Goal: Information Seeking & Learning: Learn about a topic

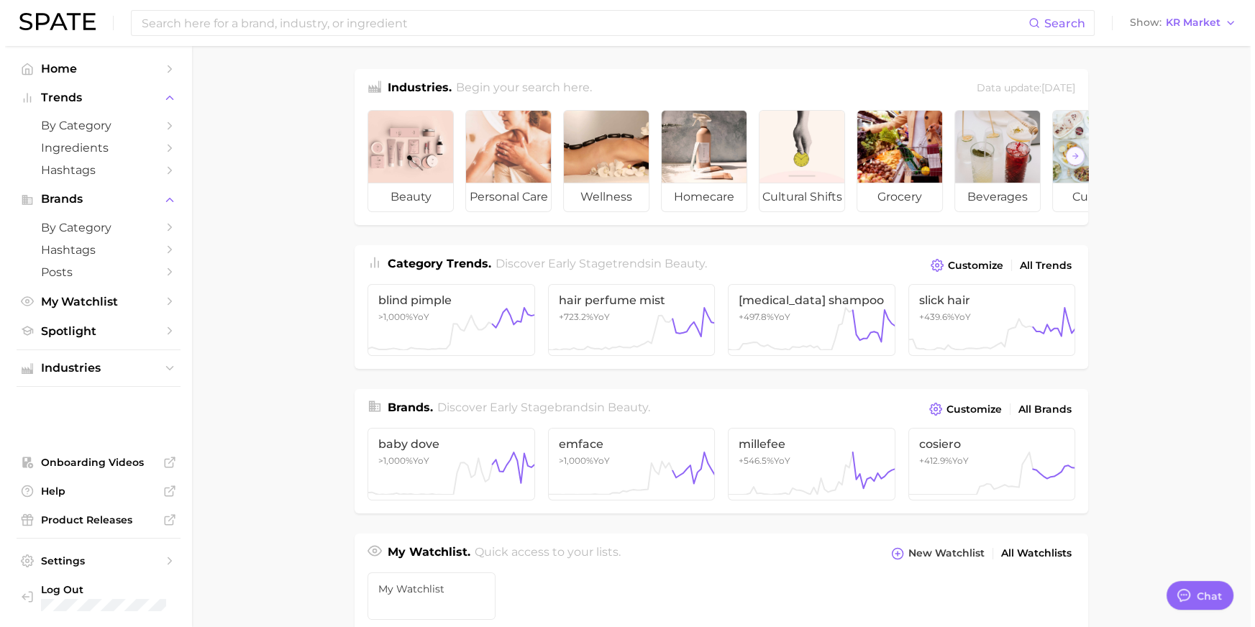
scroll to position [2153, 0]
drag, startPoint x: 0, startPoint y: 0, endPoint x: 345, endPoint y: 23, distance: 345.3
click at [345, 23] on input at bounding box center [579, 23] width 888 height 24
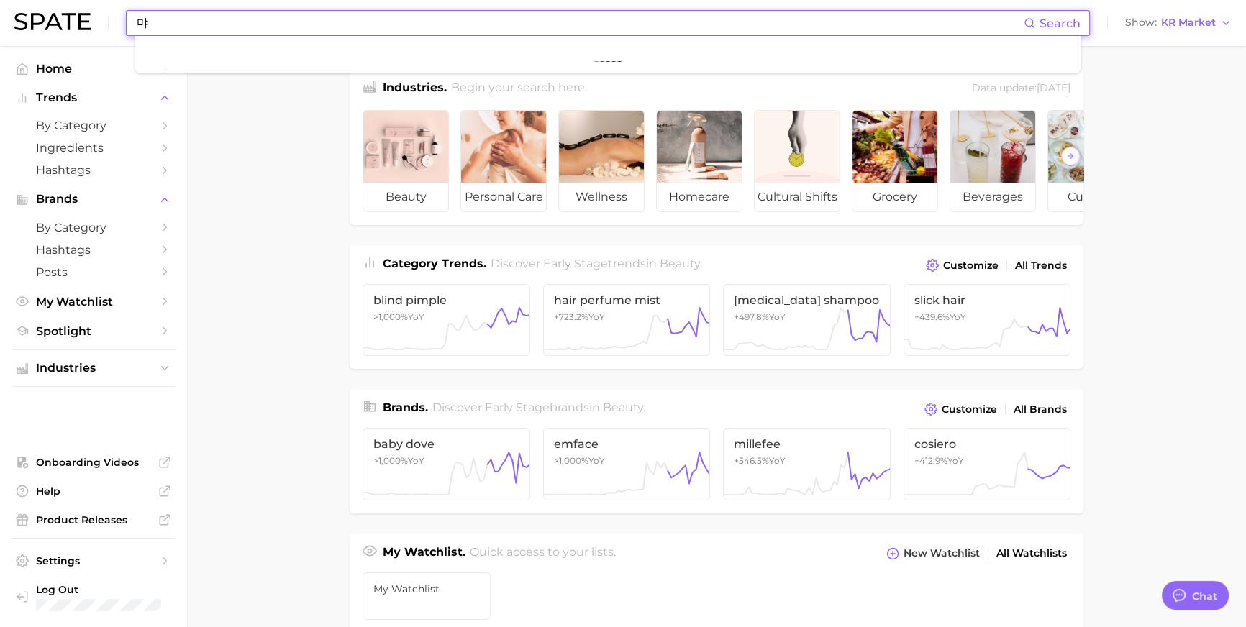
type input "ㅁ"
click at [1194, 15] on button "Show KR Market" at bounding box center [1178, 23] width 114 height 19
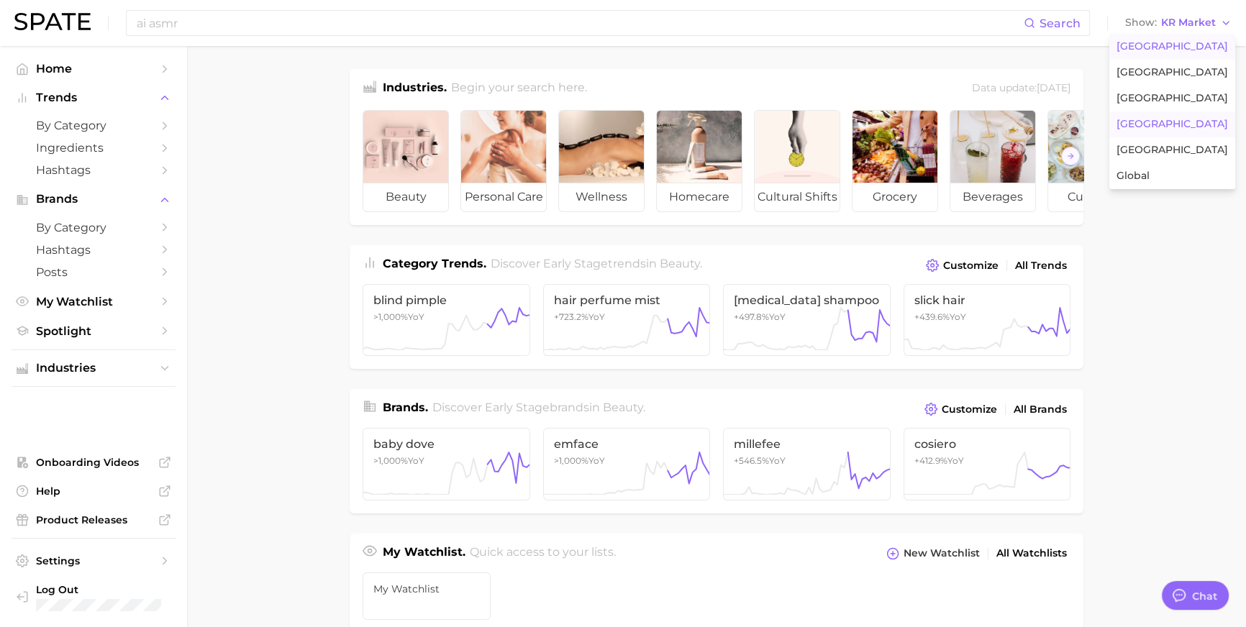
click at [1194, 50] on span "[GEOGRAPHIC_DATA]" at bounding box center [1171, 46] width 111 height 12
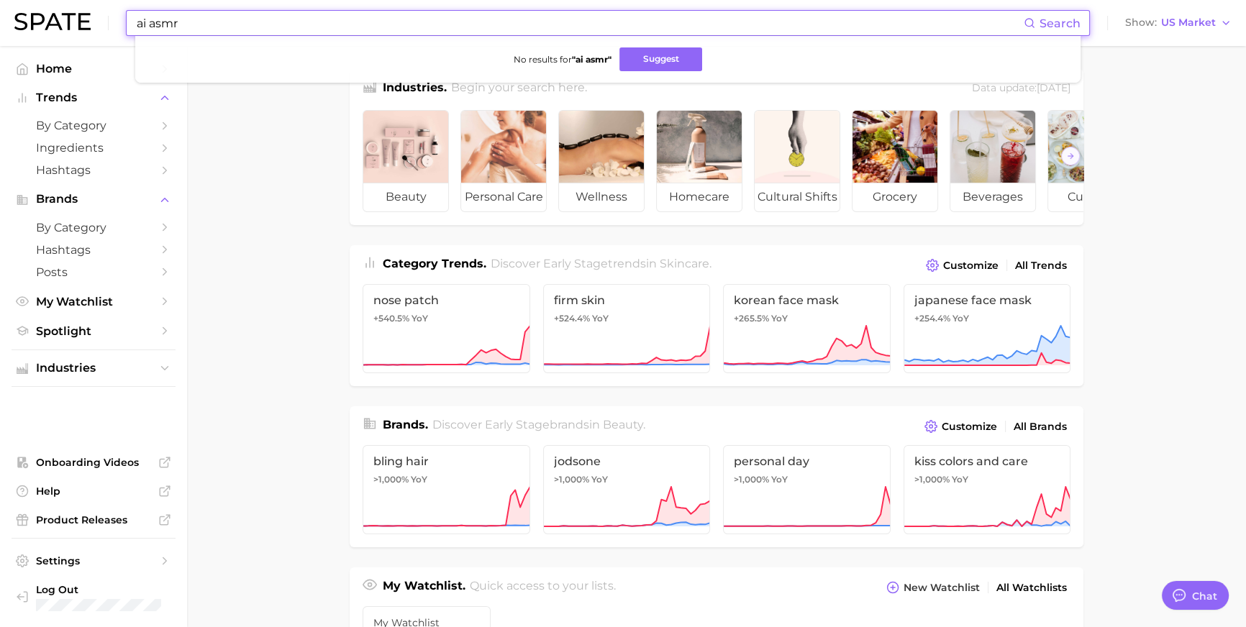
click at [304, 16] on input "ai asmr" at bounding box center [579, 23] width 888 height 24
click at [305, 18] on input "ai asmr" at bounding box center [579, 23] width 888 height 24
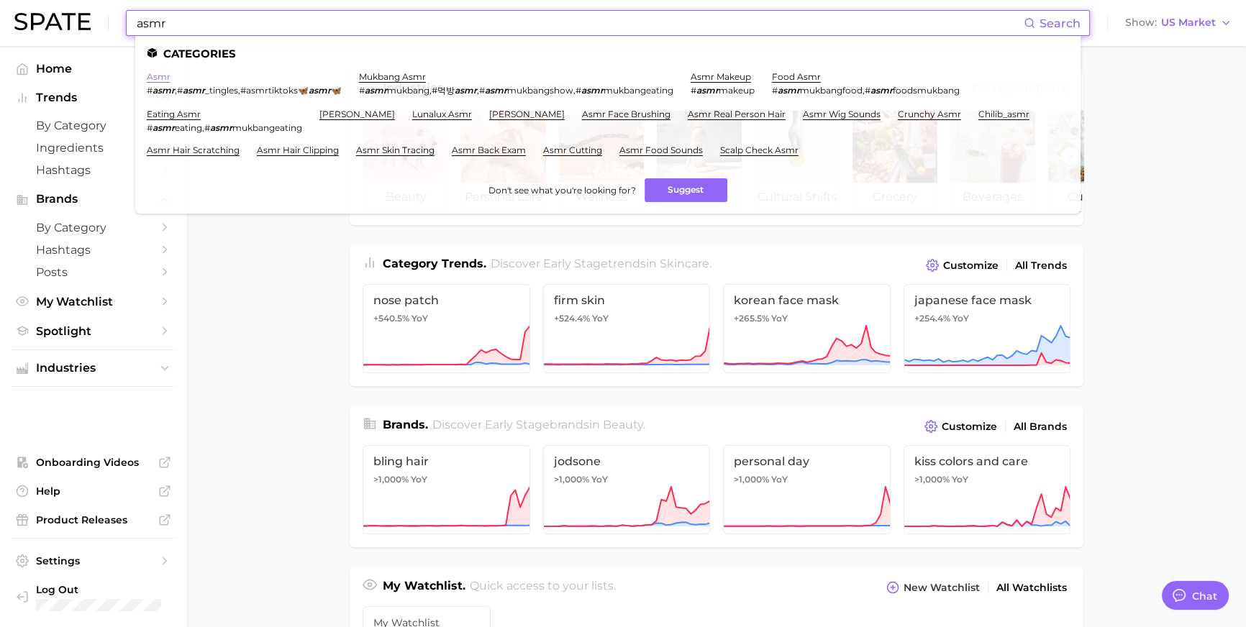
type input "asmr"
click at [170, 76] on link "asmr" at bounding box center [159, 76] width 24 height 11
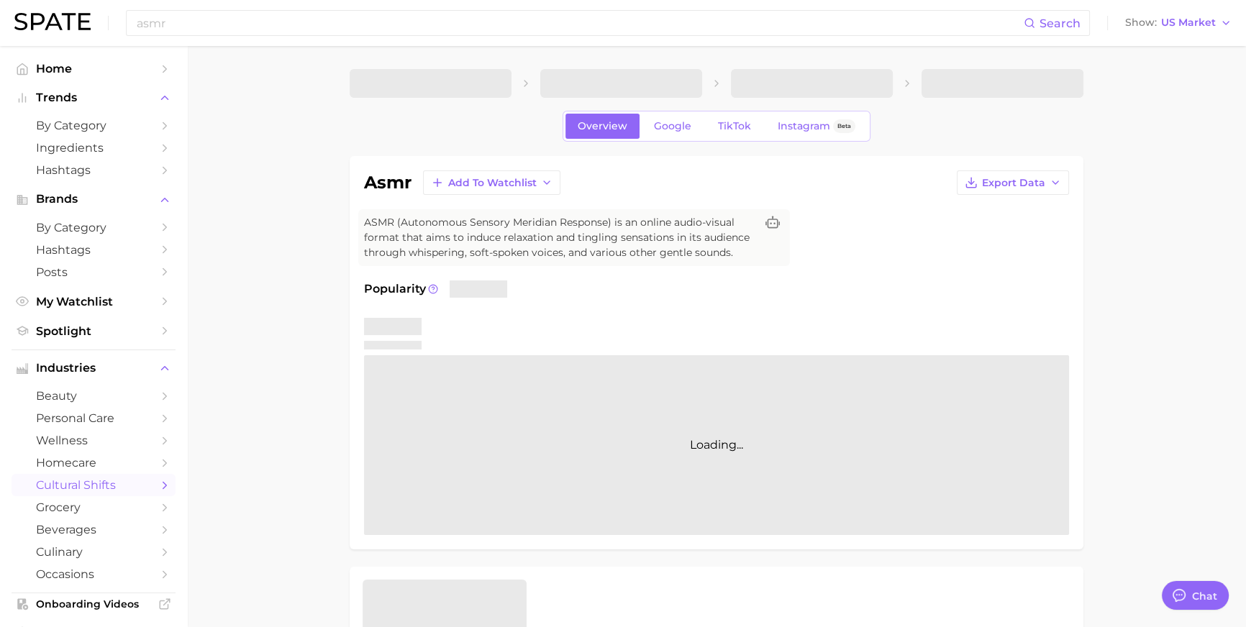
type textarea "x"
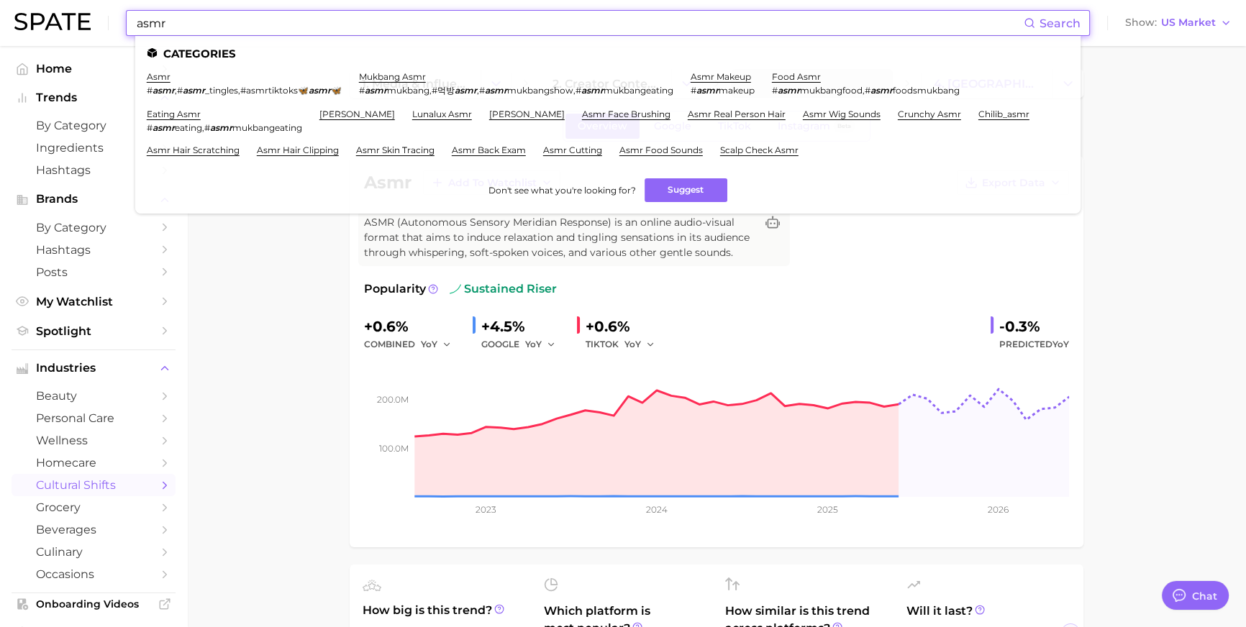
click at [421, 23] on input "asmr" at bounding box center [579, 23] width 888 height 24
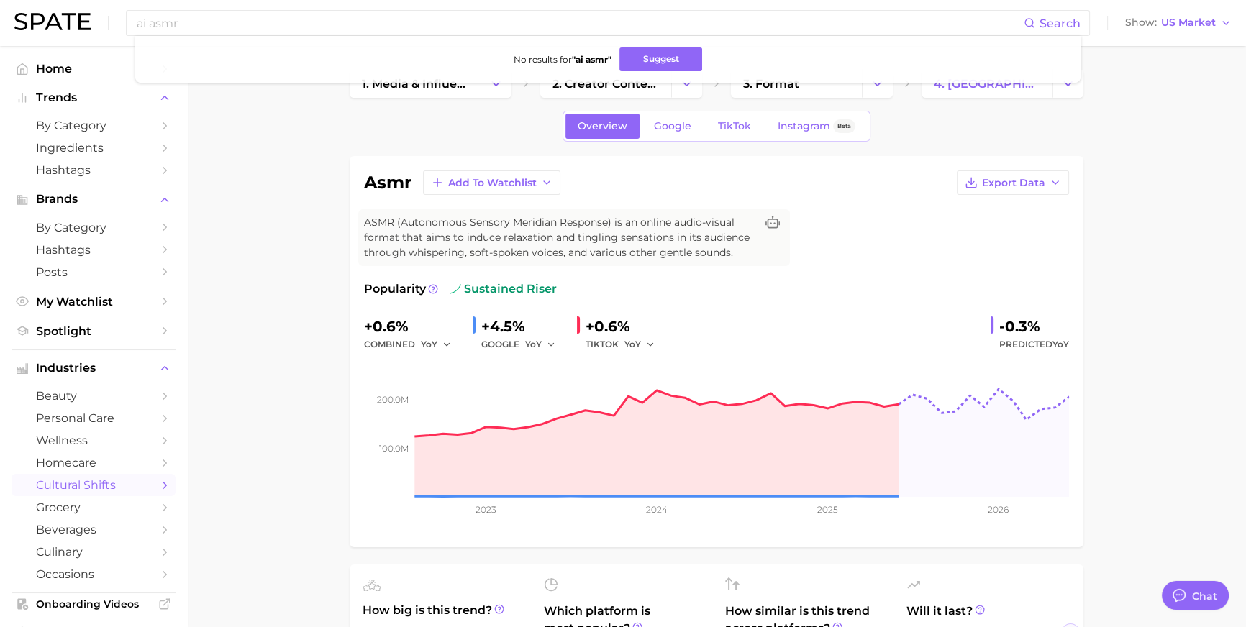
click at [995, 125] on div "Overview Google TikTok Instagram Beta" at bounding box center [717, 126] width 734 height 31
click at [1064, 86] on icon "Change Category" at bounding box center [1067, 83] width 15 height 15
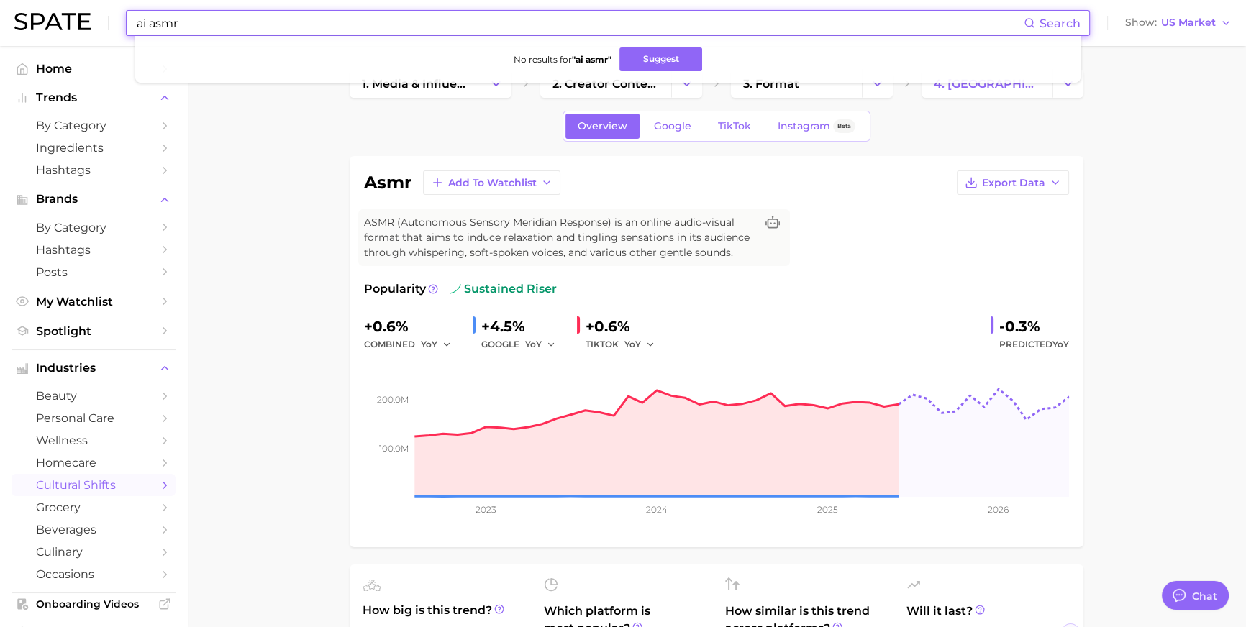
click at [863, 14] on input "ai asmr" at bounding box center [579, 23] width 888 height 24
drag, startPoint x: 168, startPoint y: 22, endPoint x: 142, endPoint y: 24, distance: 25.3
click at [142, 24] on div "ai asmr Search No results for " ai asmr " Suggest Show US Market" at bounding box center [622, 23] width 1217 height 46
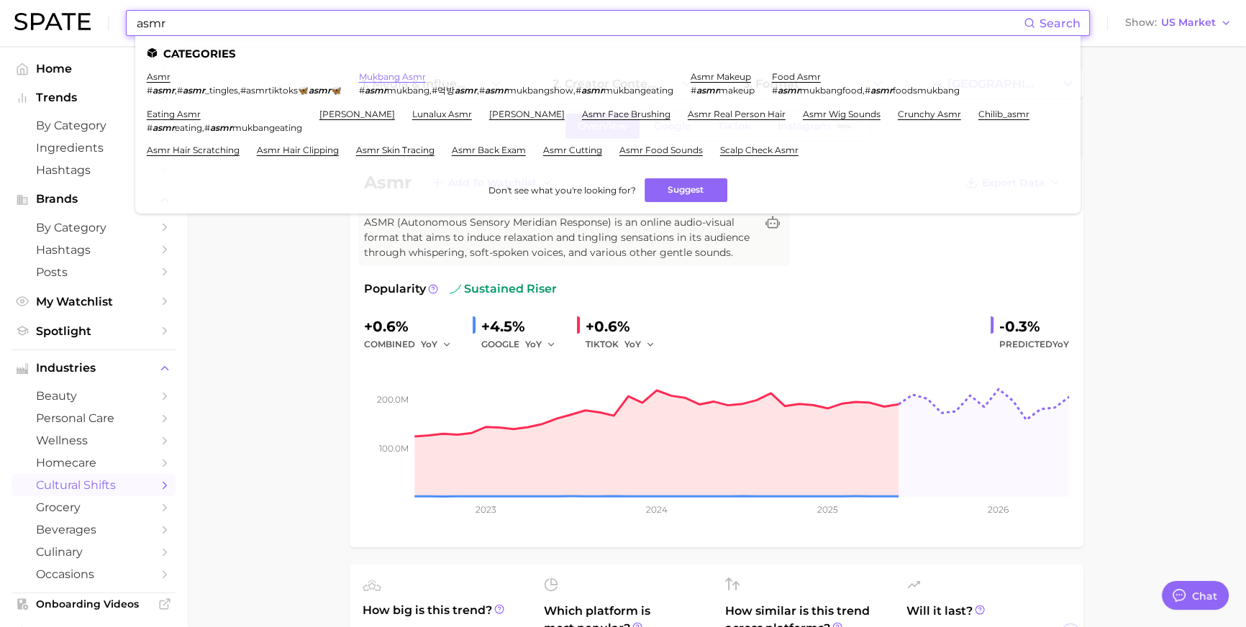
click at [426, 77] on link "mukbang asmr" at bounding box center [392, 76] width 67 height 11
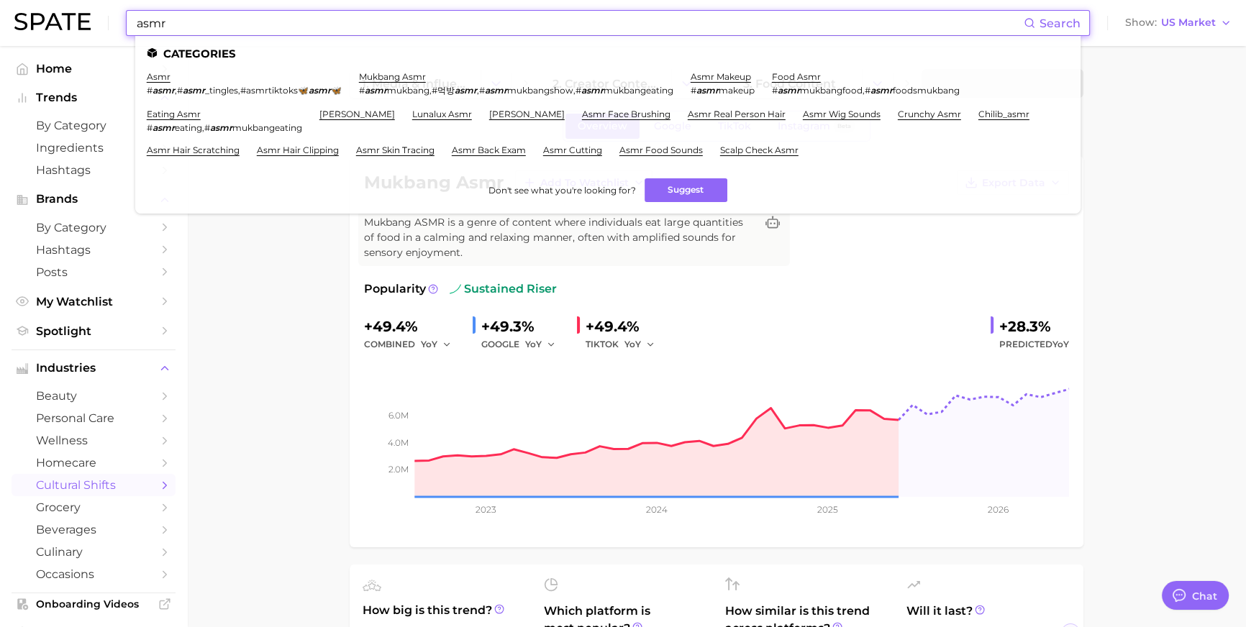
click at [168, 21] on input "asmr" at bounding box center [579, 23] width 888 height 24
click at [158, 25] on input "asmr" at bounding box center [579, 23] width 888 height 24
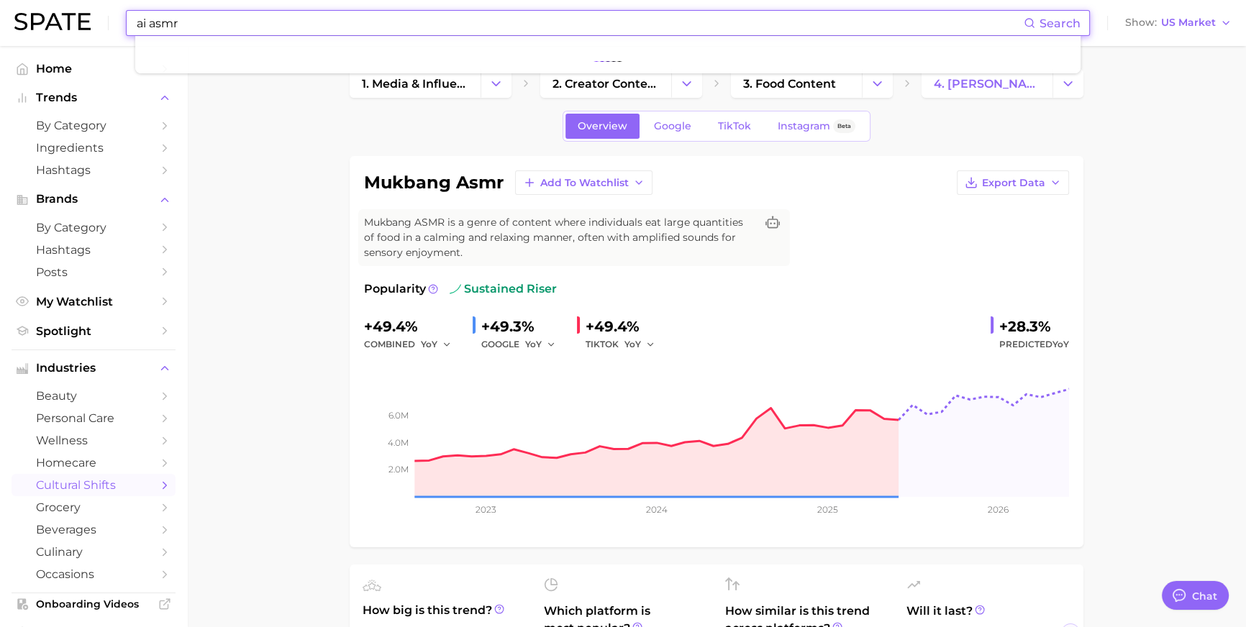
click at [234, 22] on input "ai asmr" at bounding box center [579, 23] width 888 height 24
type input "ai asmr (content)"
click at [700, 71] on button "Suggest" at bounding box center [682, 59] width 83 height 24
